Goal: Transaction & Acquisition: Purchase product/service

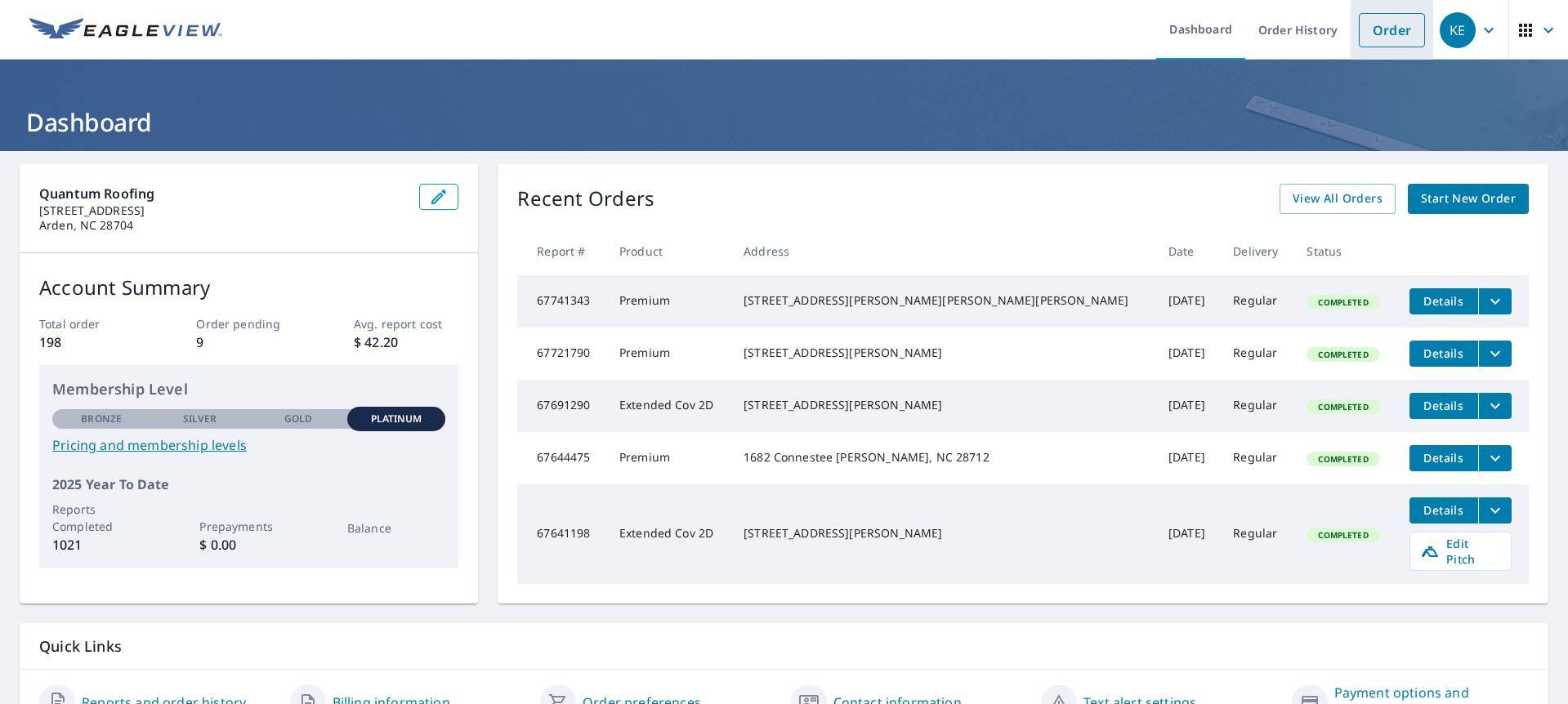
click at [1368, 27] on link "Order" at bounding box center [1391, 30] width 66 height 34
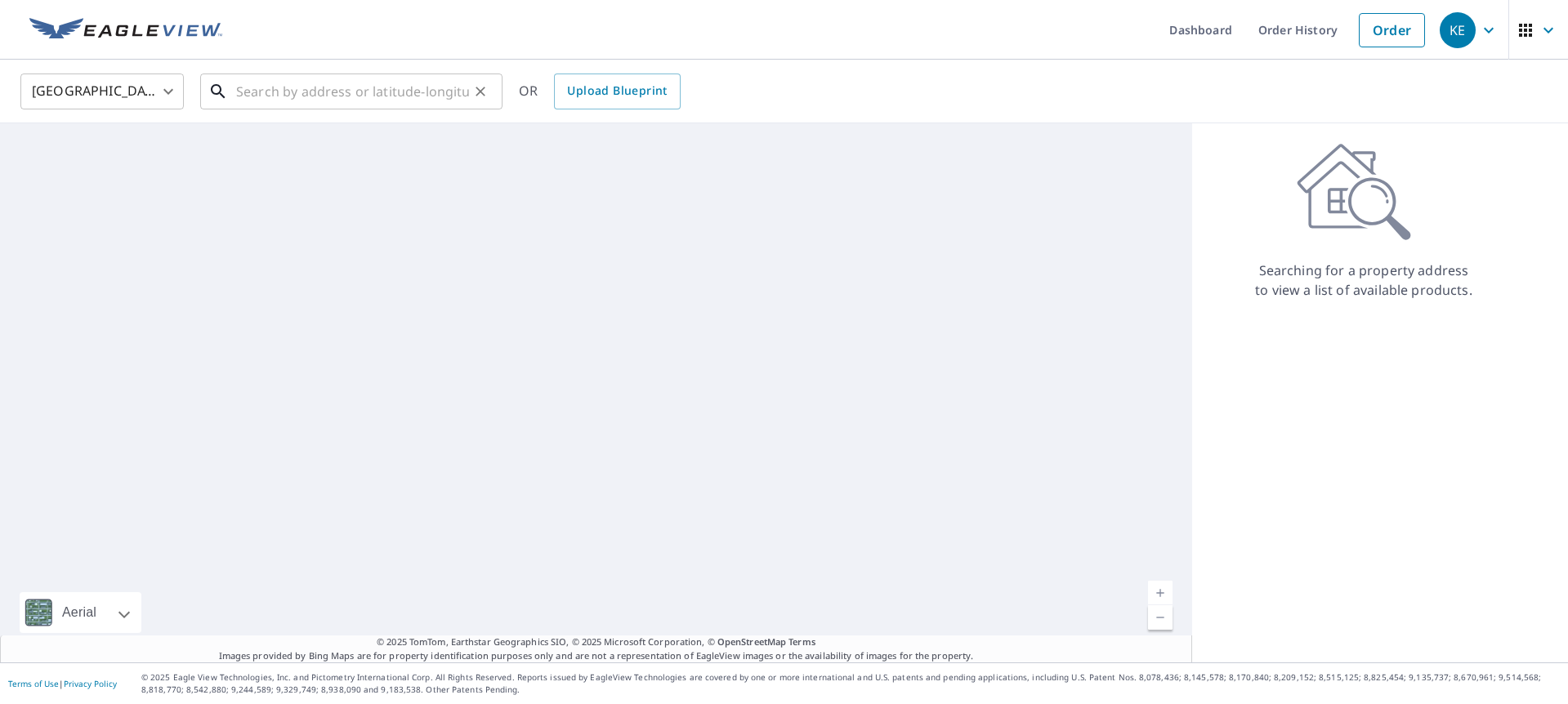
click at [286, 100] on input "text" at bounding box center [352, 91] width 233 height 46
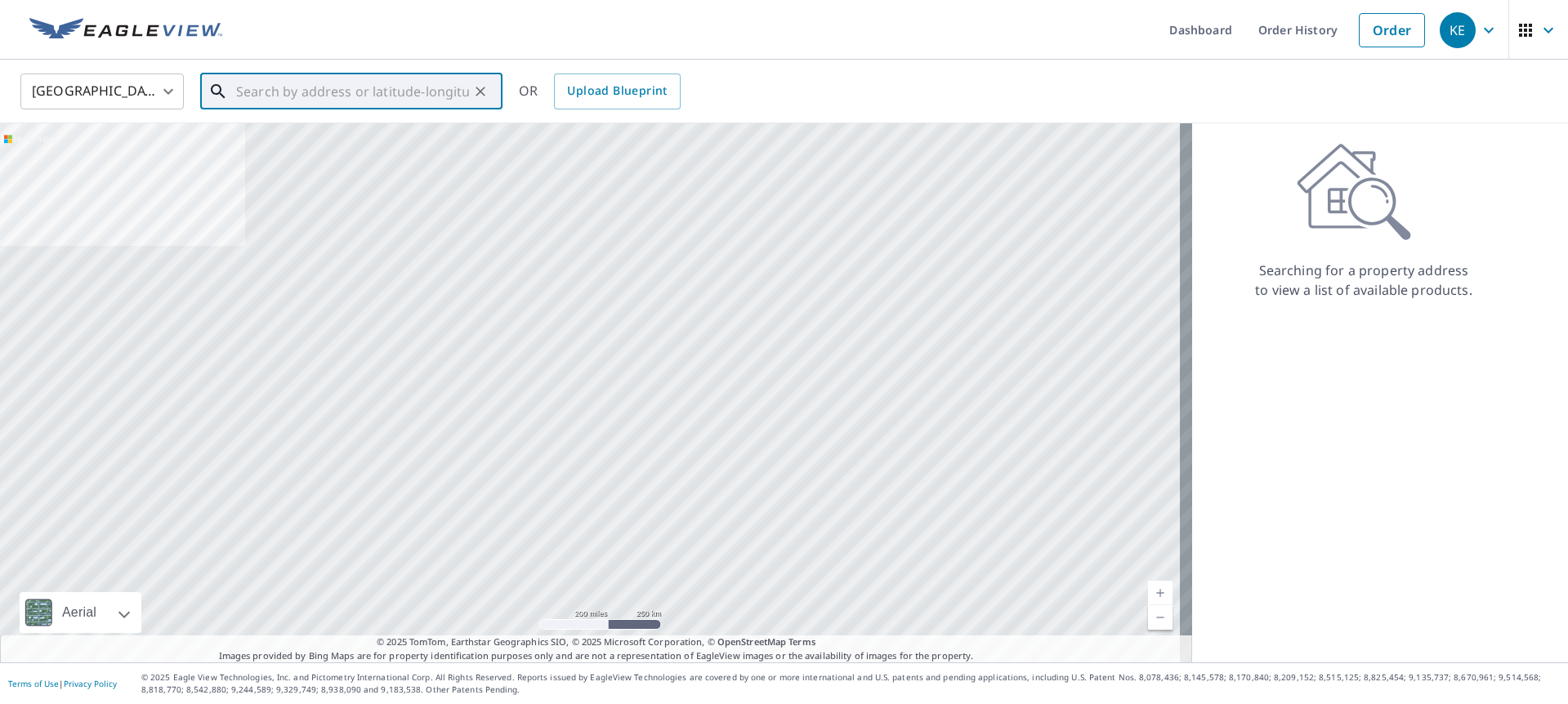
paste input "135 Connemara Overlook Dr"
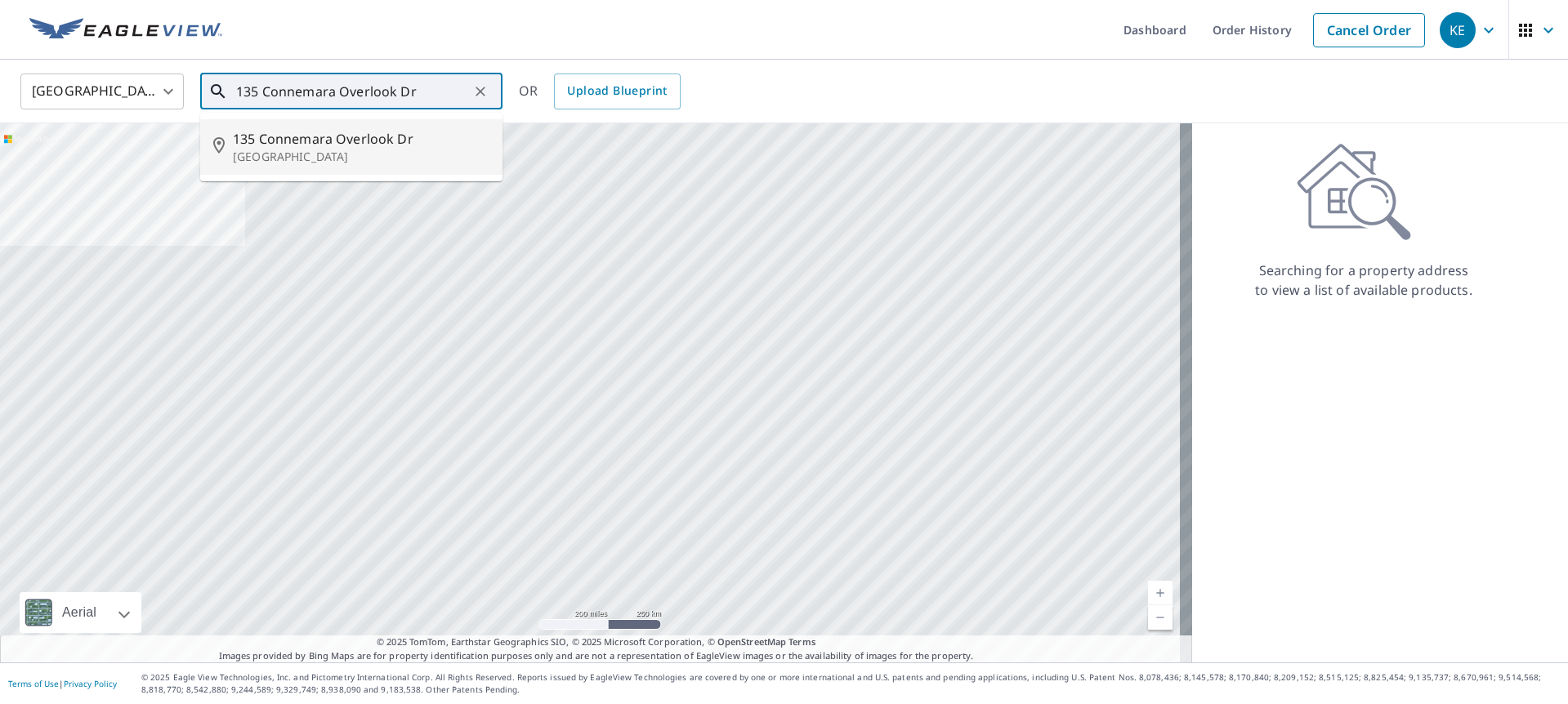
click at [371, 152] on p "[GEOGRAPHIC_DATA]" at bounding box center [361, 156] width 256 height 16
type input "[STREET_ADDRESS][PERSON_NAME]"
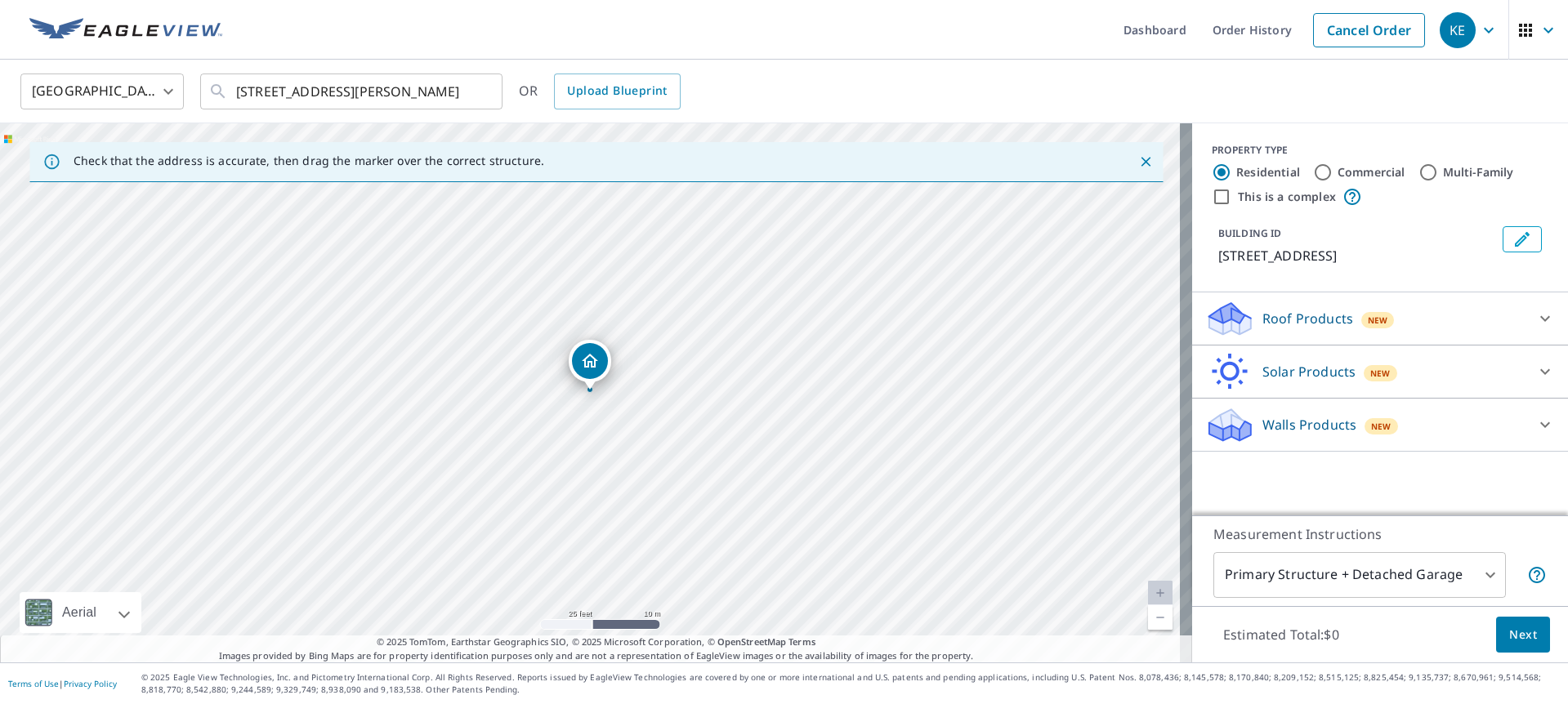
click at [1317, 328] on p "Roof Products" at bounding box center [1307, 318] width 91 height 20
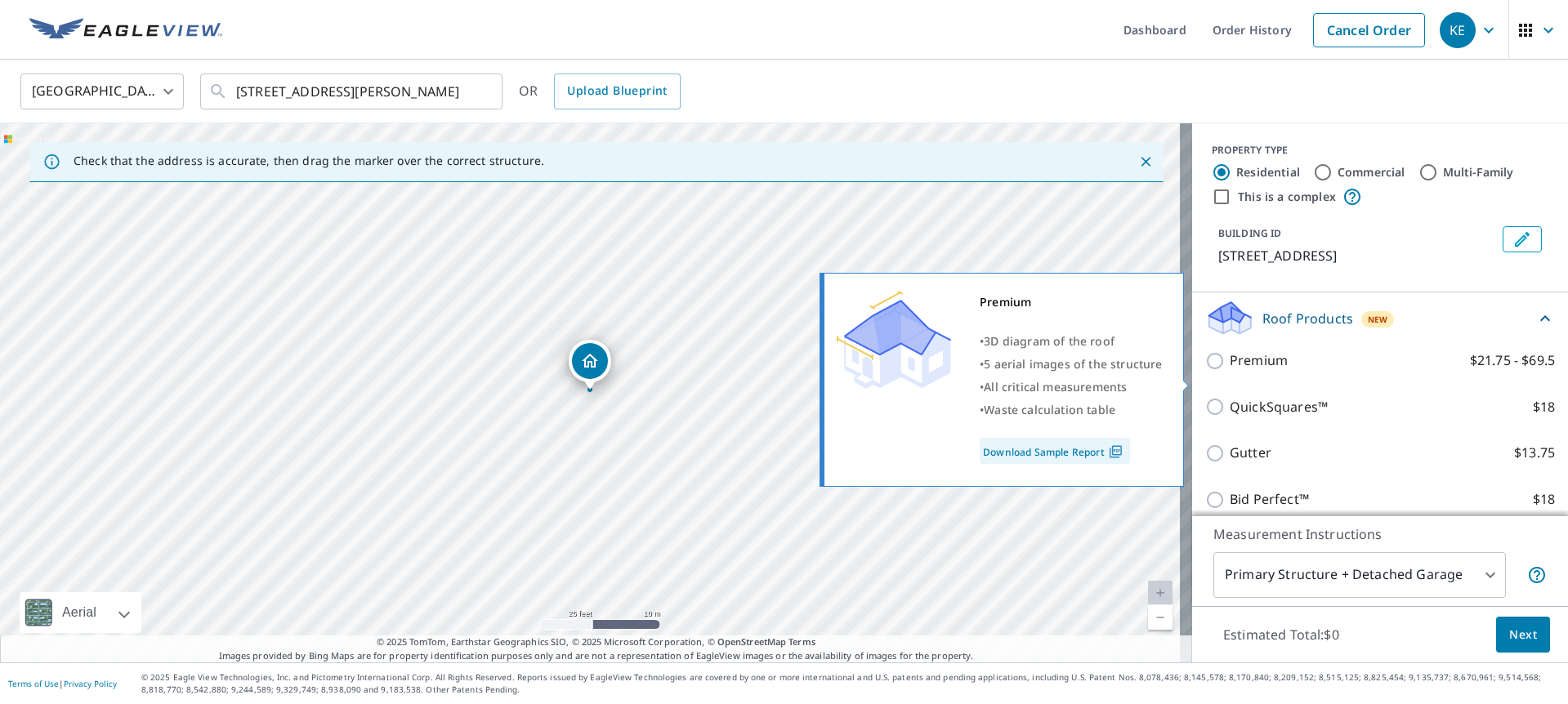
click at [1241, 371] on p "Premium" at bounding box center [1259, 361] width 58 height 21
click at [1229, 371] on input "Premium $21.75 - $69.5" at bounding box center [1217, 361] width 25 height 20
checkbox input "true"
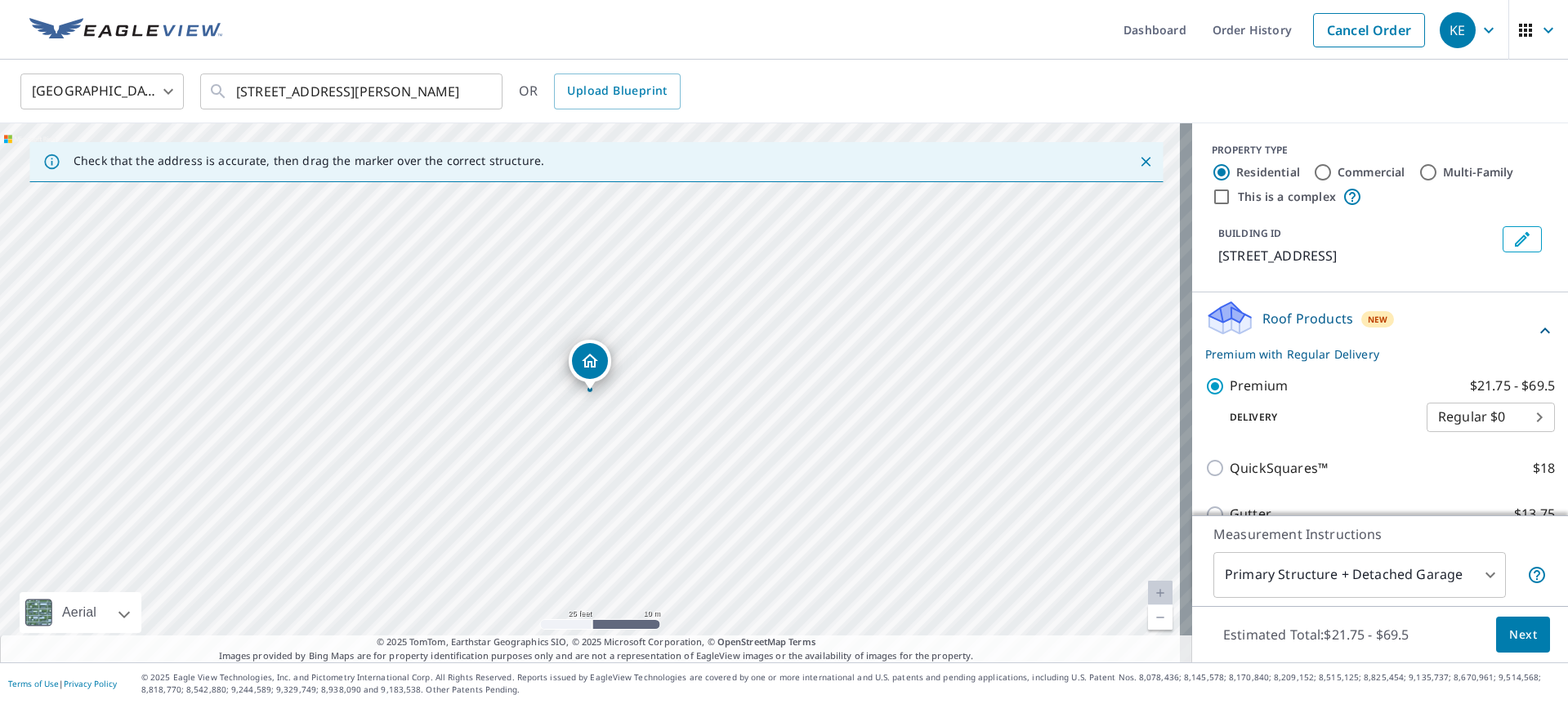
click at [1509, 629] on span "Next" at bounding box center [1523, 635] width 27 height 21
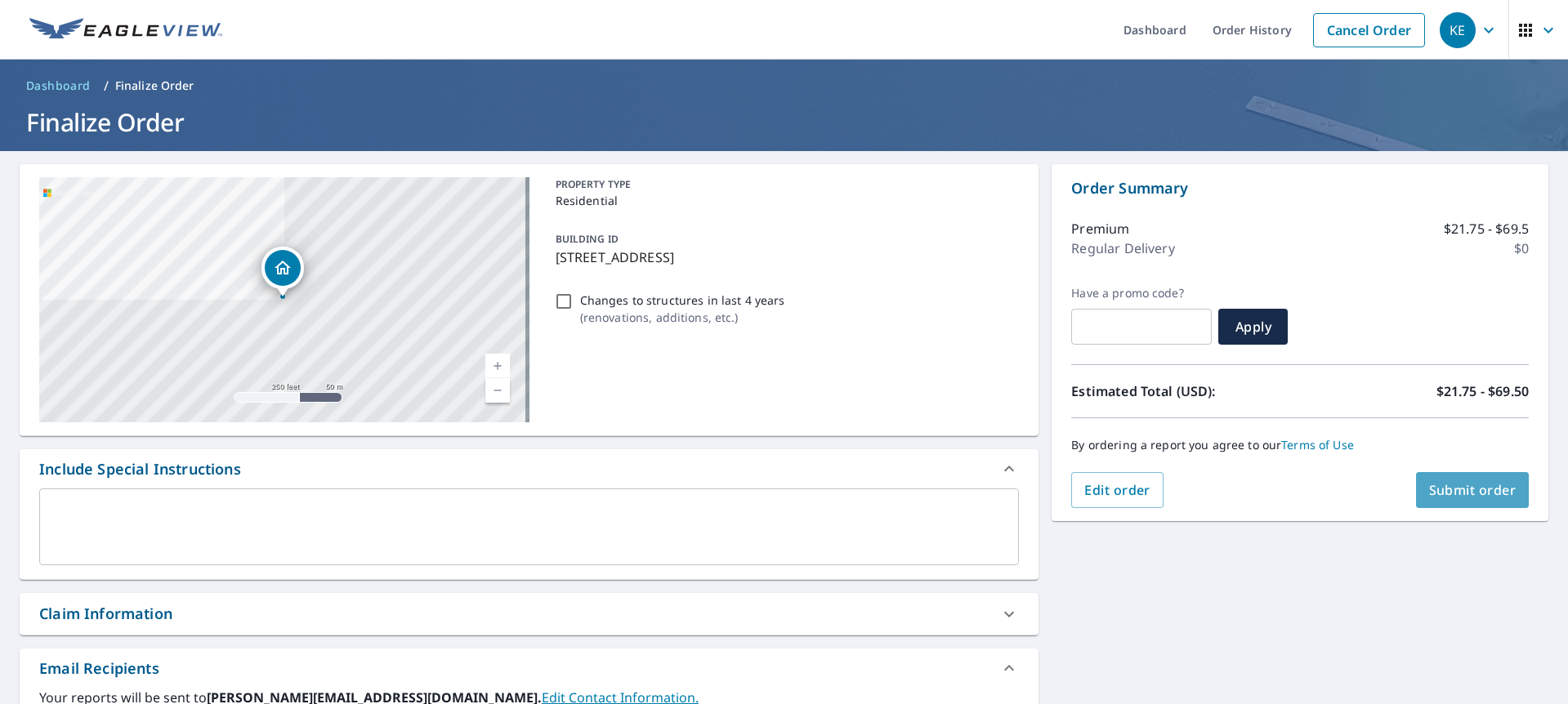
click at [1437, 489] on span "Submit order" at bounding box center [1472, 490] width 87 height 18
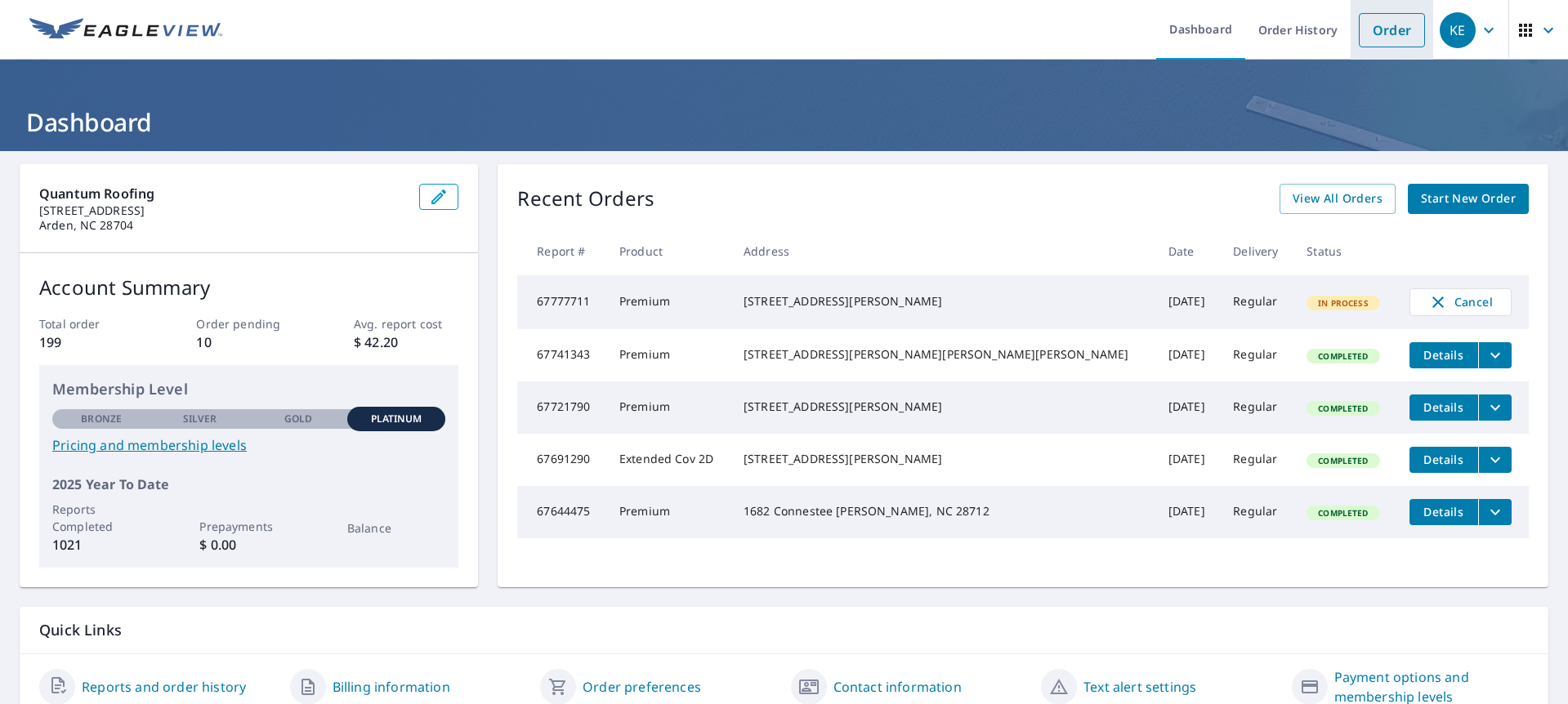
click at [1361, 29] on link "Order" at bounding box center [1391, 30] width 66 height 34
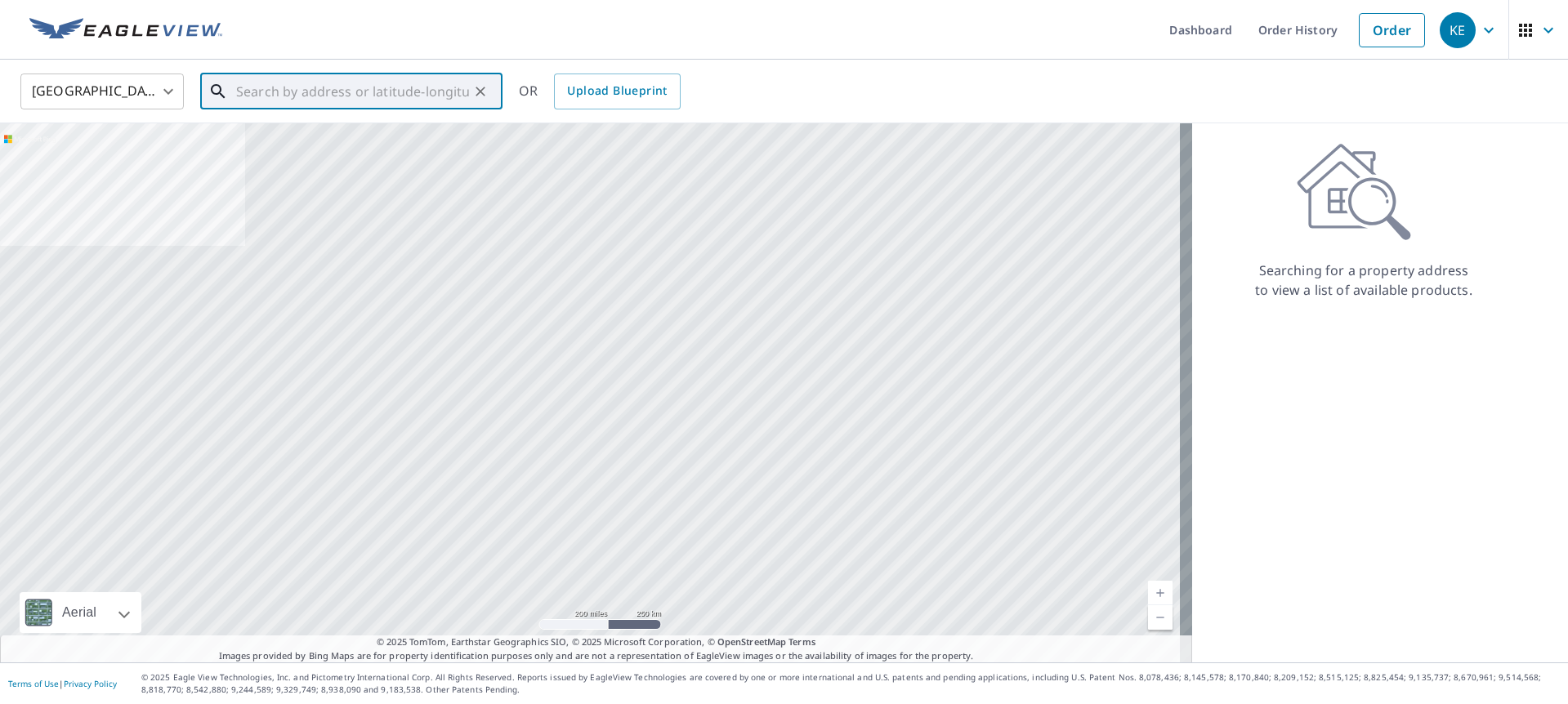
click at [408, 101] on input "text" at bounding box center [352, 91] width 233 height 46
paste input "[STREET_ADDRESS]"
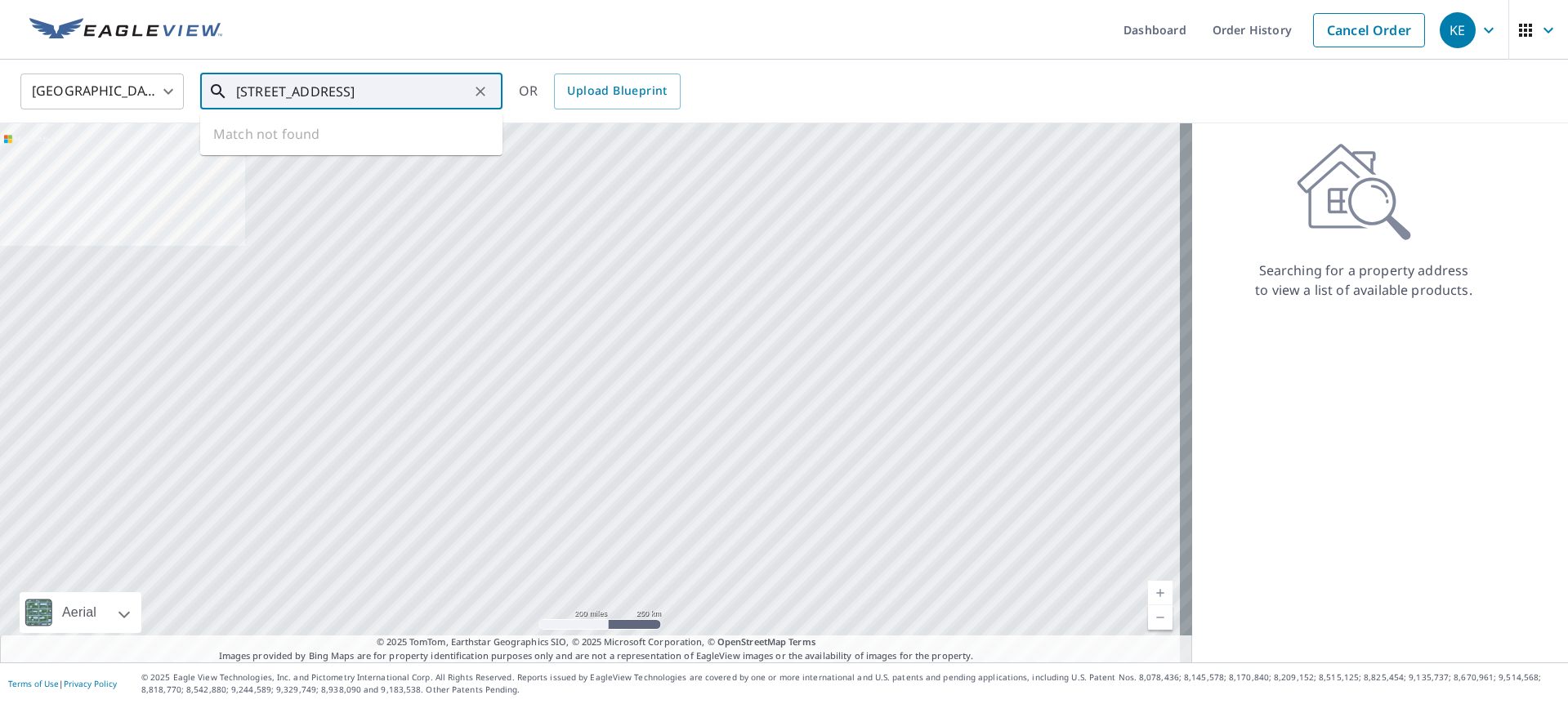
scroll to position [0, 46]
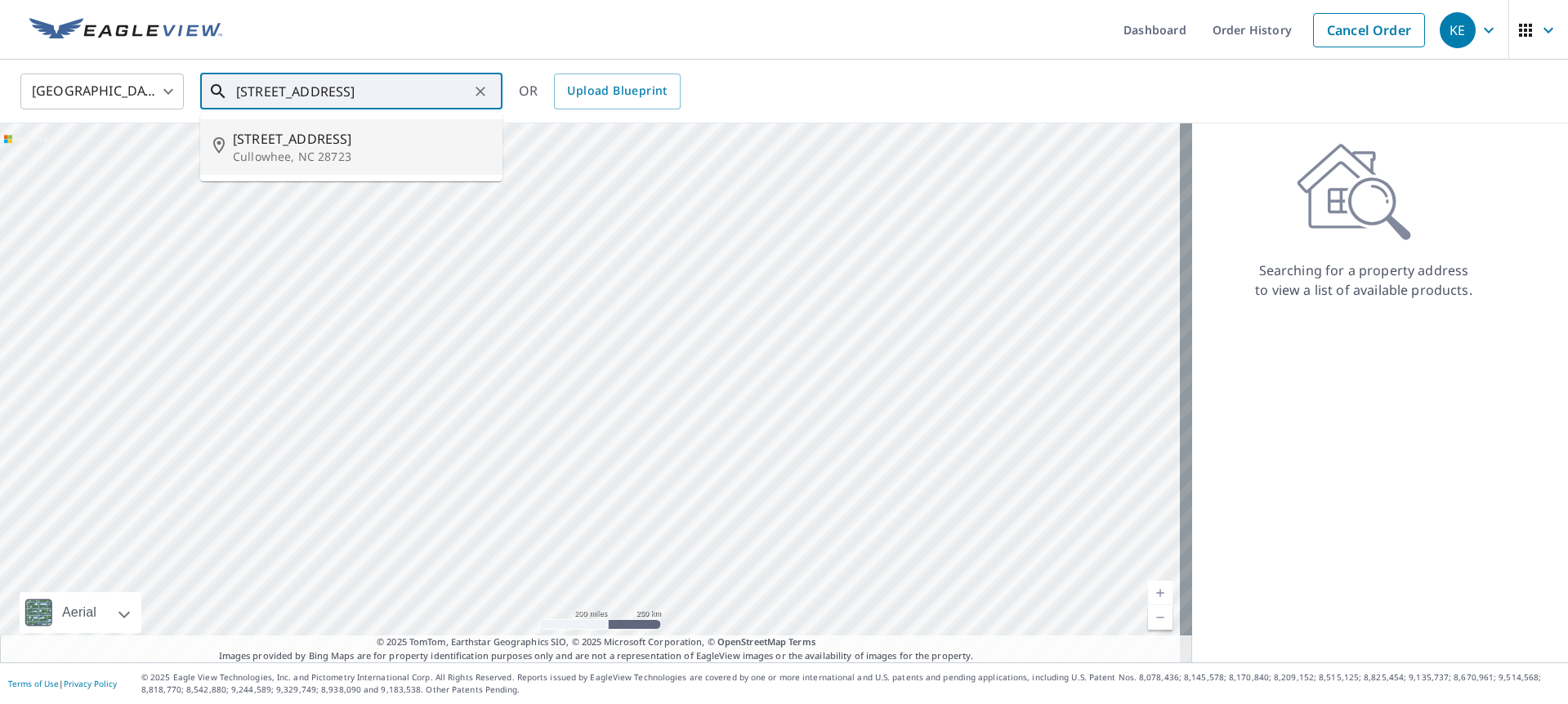
click at [333, 147] on span "109 Cullowhee Heights" at bounding box center [361, 138] width 256 height 20
type input "109 Cullowhee Heights Cullowhee, NC 28723"
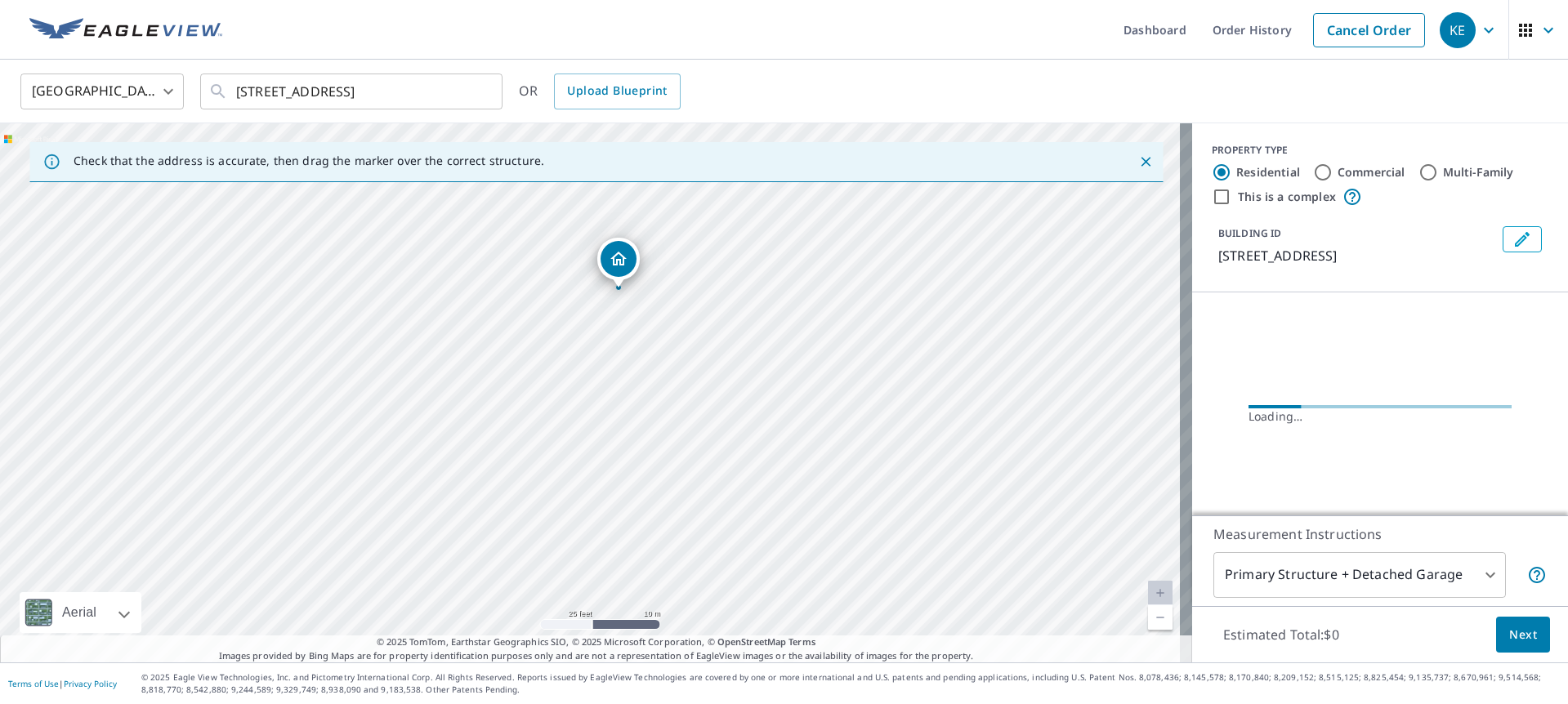
drag, startPoint x: 840, startPoint y: 364, endPoint x: 799, endPoint y: 306, distance: 71.0
click at [799, 306] on div "109 Cullowhee Hts Cullowhee, NC 28723" at bounding box center [596, 392] width 1192 height 539
